Goal: Information Seeking & Learning: Learn about a topic

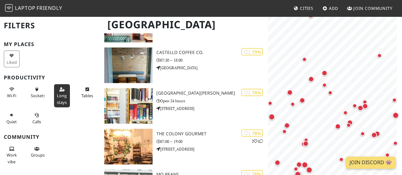
click at [59, 96] on span "Long stays" at bounding box center [62, 99] width 10 height 12
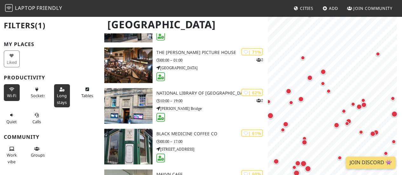
click at [12, 94] on span "Wi-Fi" at bounding box center [11, 96] width 9 height 6
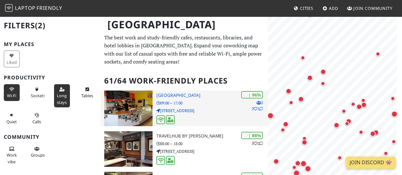
scroll to position [32, 0]
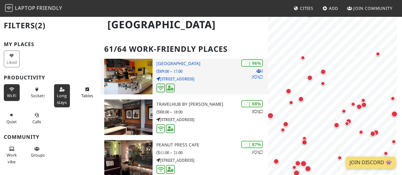
click at [223, 79] on p "[STREET_ADDRESS]" at bounding box center [212, 79] width 112 height 6
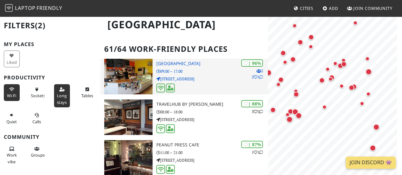
click at [261, 76] on icon at bounding box center [261, 77] width 4 height 4
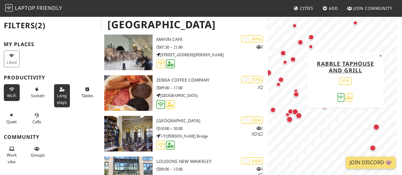
scroll to position [1144, 0]
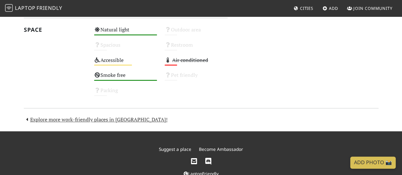
scroll to position [445, 0]
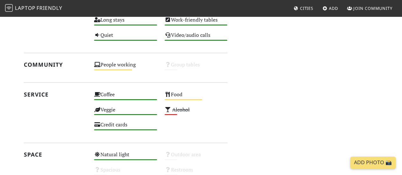
scroll to position [254, 0]
